Goal: Task Accomplishment & Management: Manage account settings

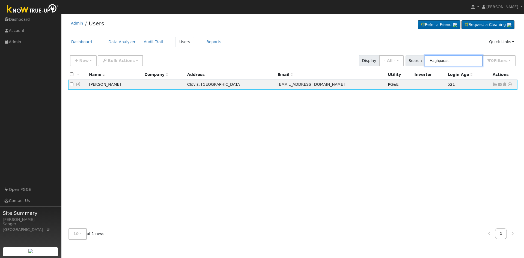
drag, startPoint x: 456, startPoint y: 61, endPoint x: 413, endPoint y: 63, distance: 43.2
click at [413, 63] on div "Search Haghparast 0 Filter s My accounts Role Show - All - Show Leads Admin Bil…" at bounding box center [461, 60] width 110 height 11
paste input "[PERSON_NAME]"
type input "[PERSON_NAME]"
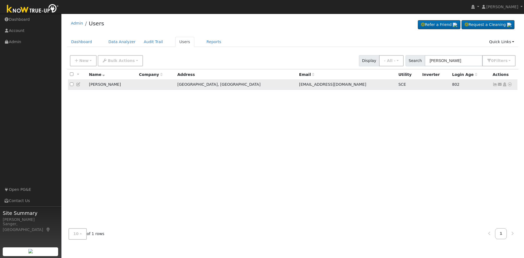
click at [78, 85] on icon at bounding box center [78, 84] width 5 height 4
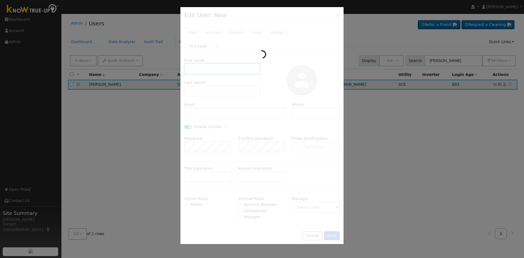
type input "[PERSON_NAME]"
type input "[EMAIL_ADDRESS][DOMAIN_NAME]"
type input "[PHONE_NUMBER]"
checkbox input "true"
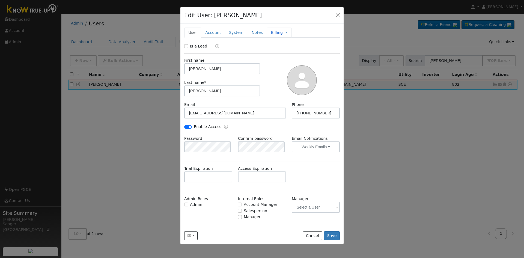
click at [271, 32] on link "Billing" at bounding box center [277, 33] width 12 height 6
type input "Pros Membership - Premium"
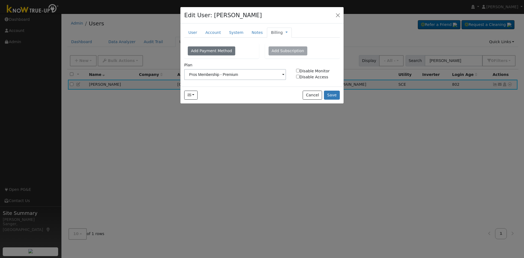
click at [299, 71] on input "Disable Monitor" at bounding box center [298, 71] width 4 height 4
checkbox input "true"
click at [297, 77] on input "Disable Access" at bounding box center [298, 77] width 4 height 4
checkbox input "true"
click at [333, 96] on button "Save" at bounding box center [332, 95] width 16 height 9
